Goal: Information Seeking & Learning: Learn about a topic

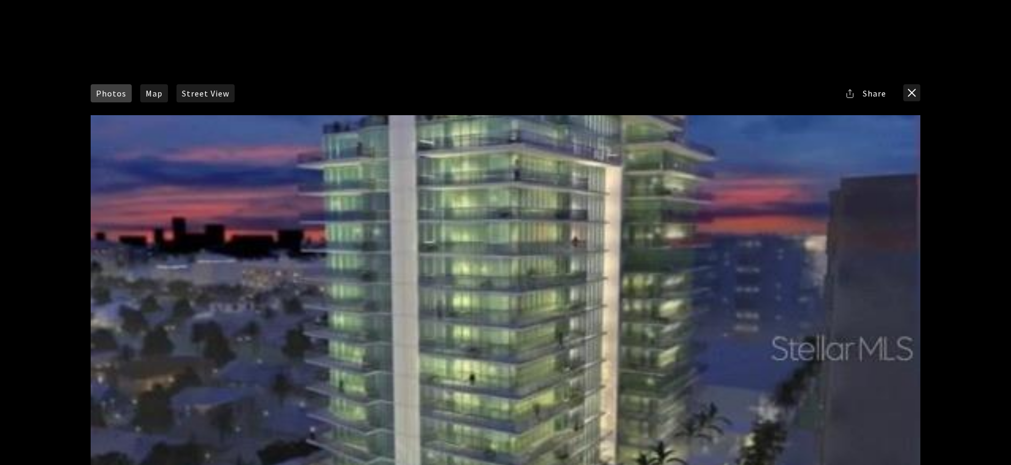
click at [105, 92] on span "Photos" at bounding box center [111, 93] width 30 height 9
click at [907, 93] on button "close modal" at bounding box center [912, 92] width 17 height 17
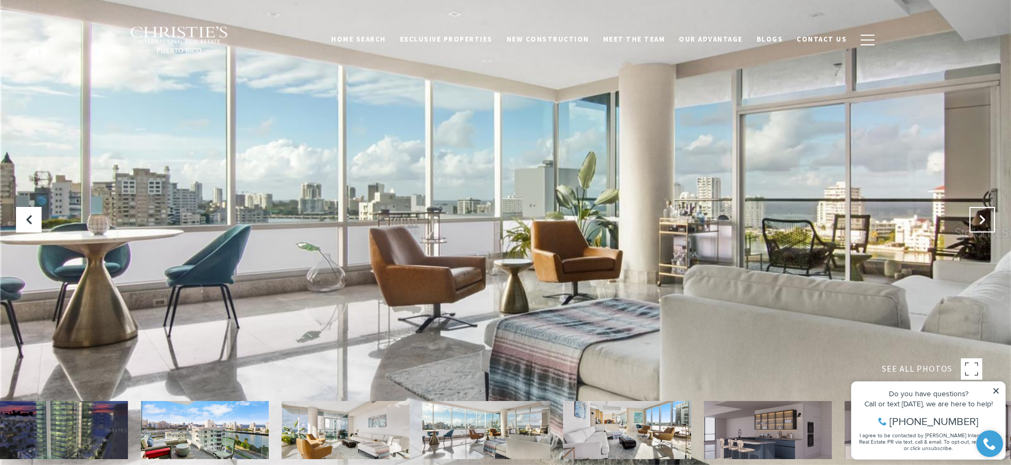
click at [972, 222] on button "Next Slide" at bounding box center [983, 220] width 26 height 26
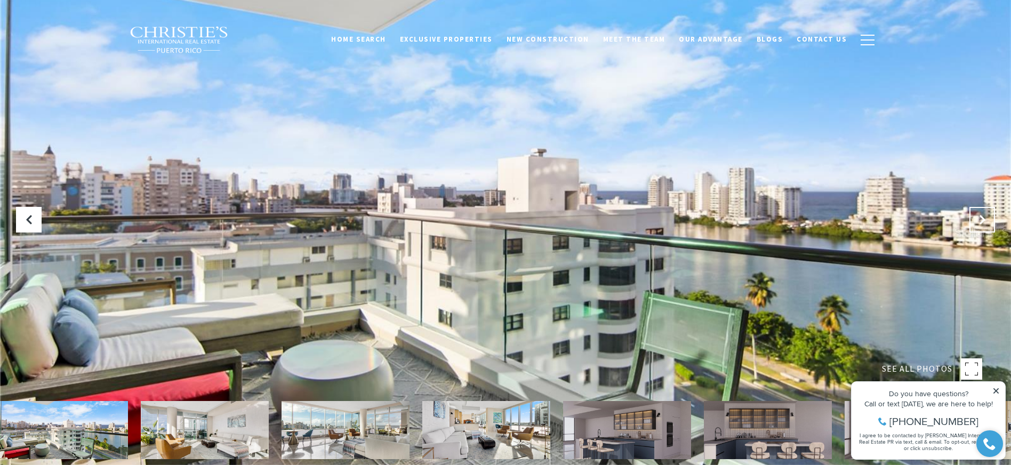
click at [972, 222] on button "Next Slide" at bounding box center [983, 220] width 26 height 26
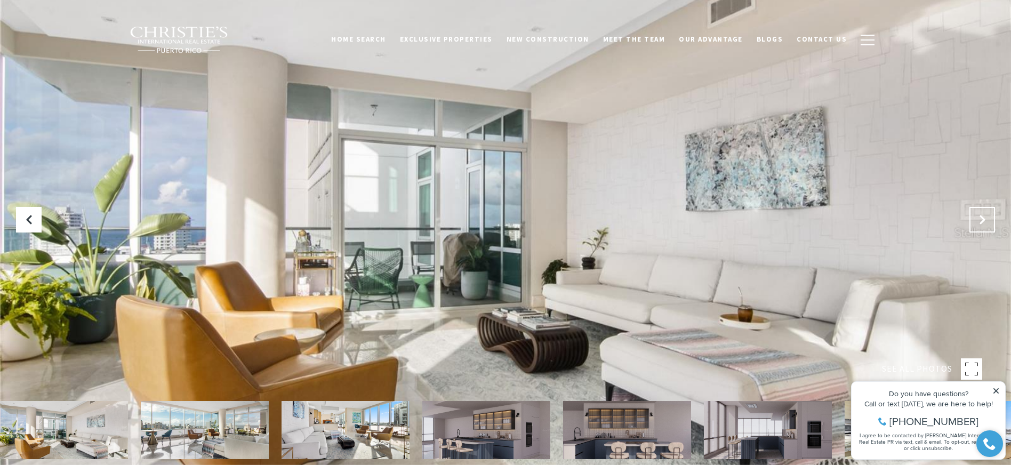
click at [972, 222] on button "Next Slide" at bounding box center [983, 220] width 26 height 26
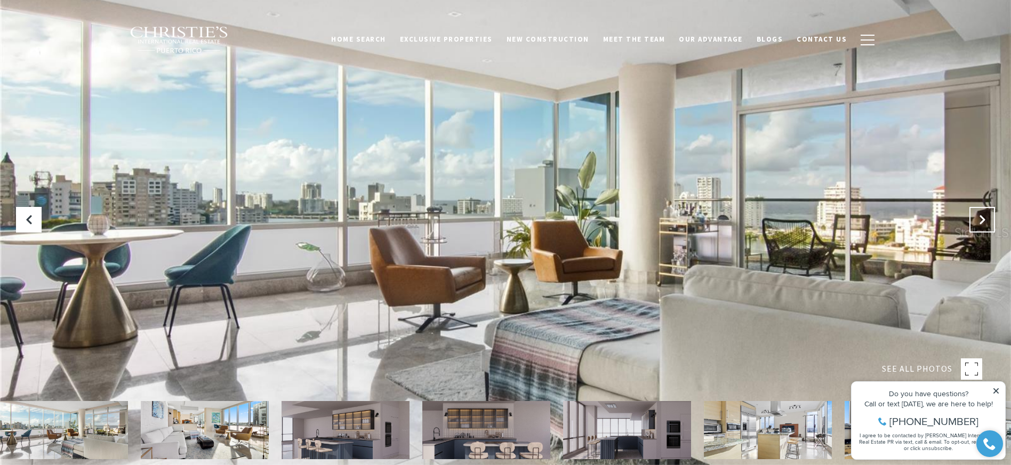
click at [972, 222] on button "Next Slide" at bounding box center [983, 220] width 26 height 26
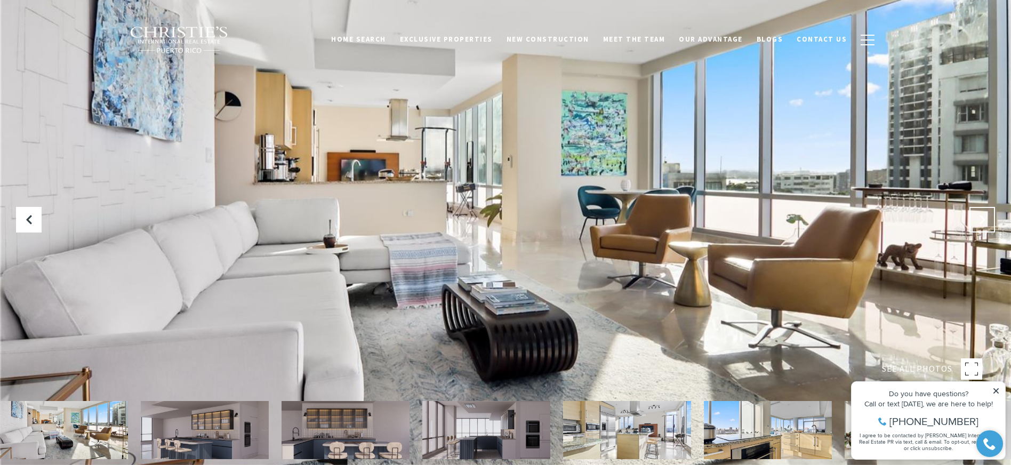
click at [972, 222] on button "Next Slide" at bounding box center [983, 220] width 26 height 26
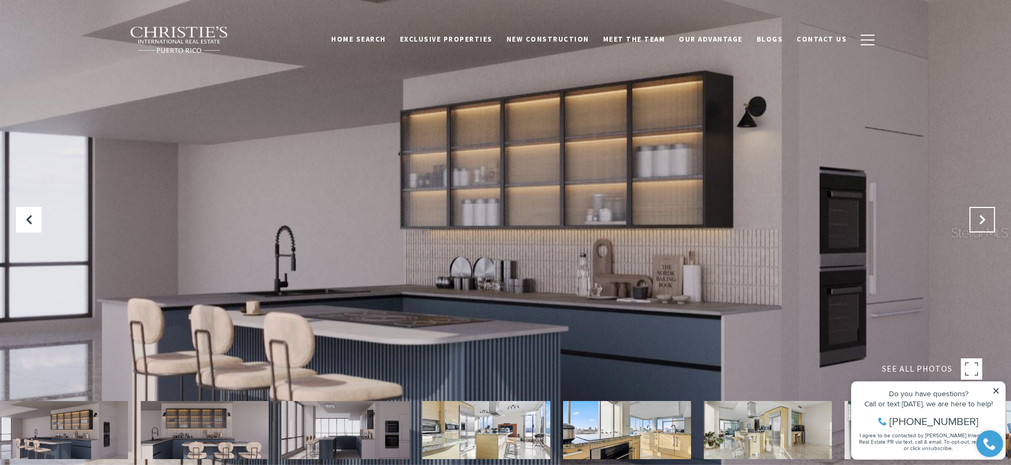
click at [972, 222] on button "Next Slide" at bounding box center [983, 220] width 26 height 26
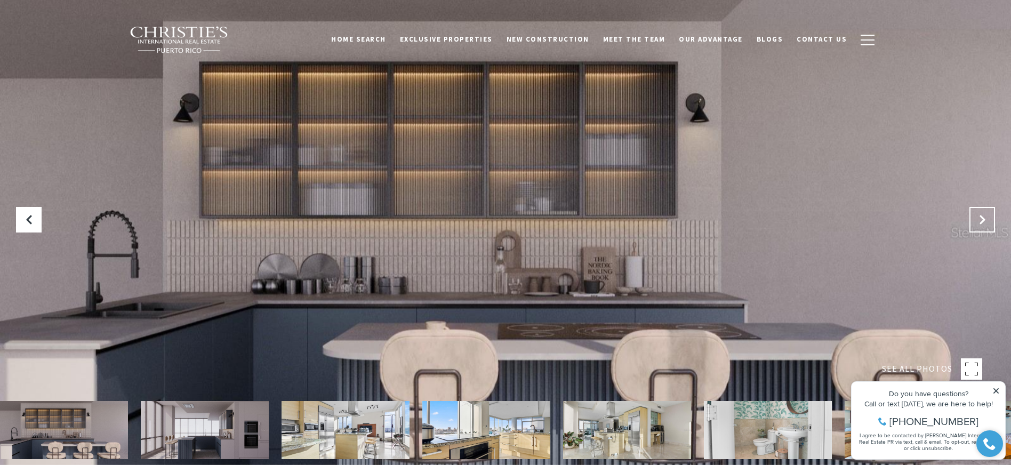
click at [972, 222] on button "Next Slide" at bounding box center [983, 220] width 26 height 26
